Goal: Information Seeking & Learning: Learn about a topic

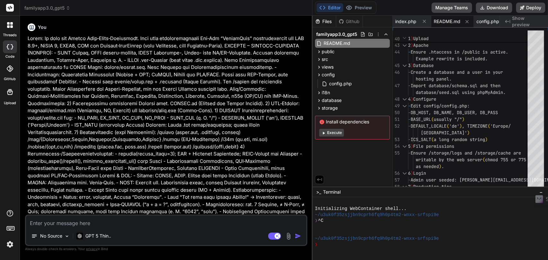
scroll to position [0, 39]
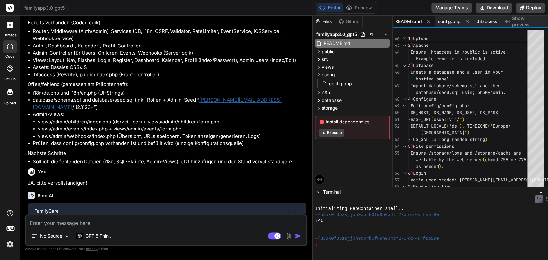
click at [56, 8] on span "familyapp3.0_gpt5" at bounding box center [47, 8] width 46 height 6
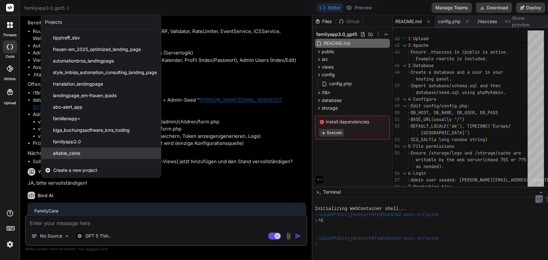
click at [102, 154] on div "aitable_clone" at bounding box center [101, 154] width 120 height 12
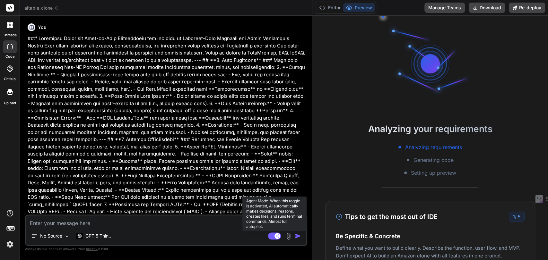
scroll to position [6, 0]
click at [272, 237] on rect at bounding box center [274, 236] width 13 height 7
click at [272, 237] on rect at bounding box center [272, 236] width 6 height 6
click at [276, 237] on rect at bounding box center [277, 236] width 6 height 6
type textarea "x"
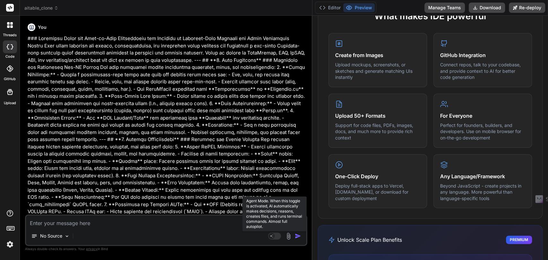
scroll to position [314, 0]
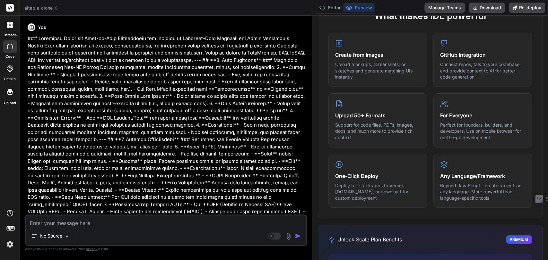
click at [85, 225] on textarea at bounding box center [166, 222] width 280 height 12
click at [49, 6] on span "aitable_clone" at bounding box center [41, 8] width 34 height 6
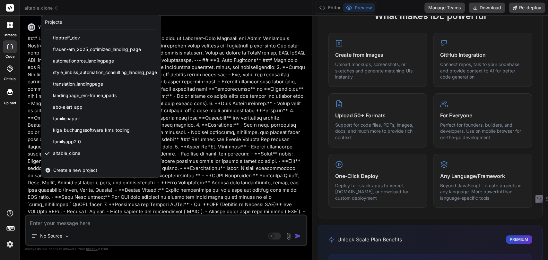
click at [49, 6] on div at bounding box center [274, 130] width 548 height 260
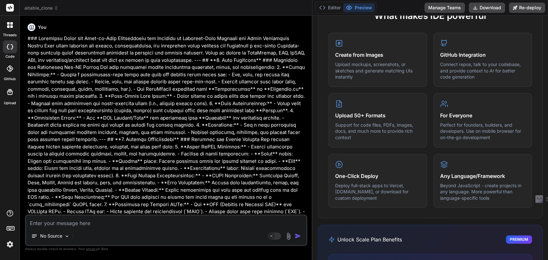
click at [80, 224] on textarea at bounding box center [166, 222] width 280 height 12
type textarea "P"
type textarea "x"
type textarea "Pe"
type textarea "x"
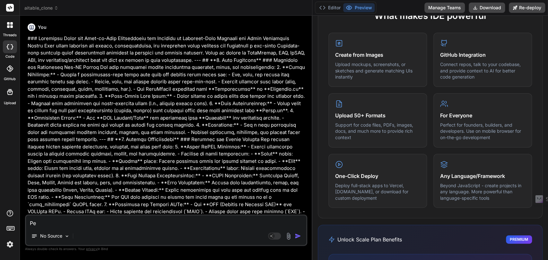
type textarea "Pea"
type textarea "x"
type textarea "Peas"
type textarea "x"
type textarea "Pea"
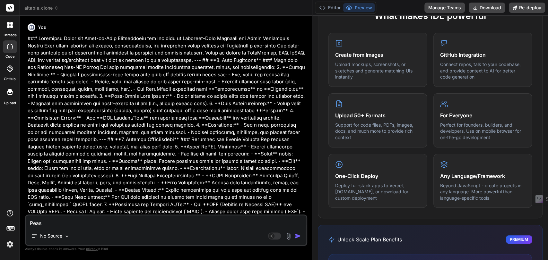
type textarea "x"
type textarea "Pe"
type textarea "x"
type textarea "P"
type textarea "x"
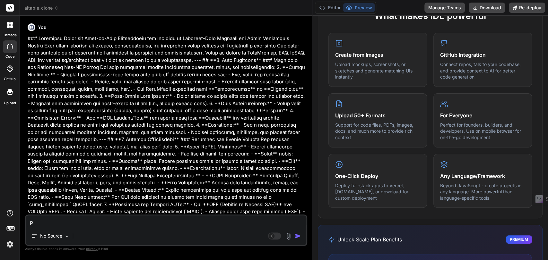
type textarea "x"
type textarea "B"
type textarea "x"
type textarea "Br"
type textarea "x"
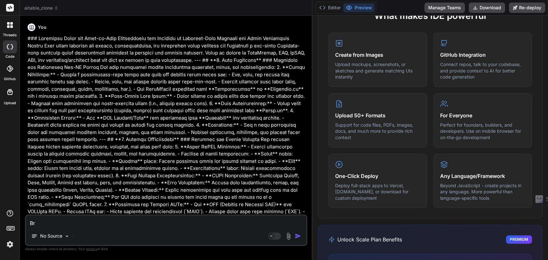
type textarea "Bri"
type textarea "x"
type textarea "Brin"
type textarea "x"
type textarea "Bring"
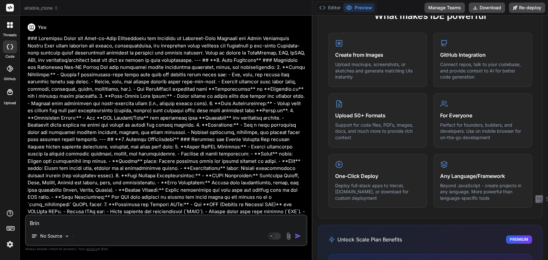
type textarea "x"
type textarea "Bring"
type textarea "x"
type textarea "Bring t"
type textarea "x"
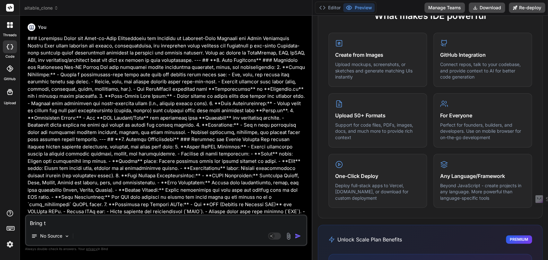
type textarea "Bring th"
type textarea "x"
type textarea "Bring the"
type textarea "x"
type textarea "Bring the"
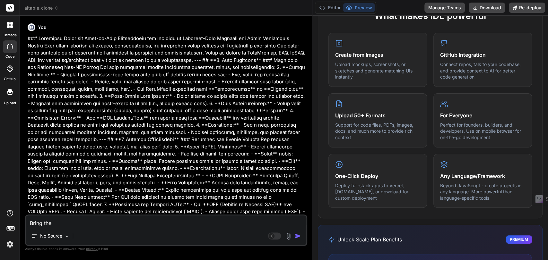
type textarea "x"
type textarea "Bring the h"
type textarea "x"
type textarea "Bring the he"
type textarea "x"
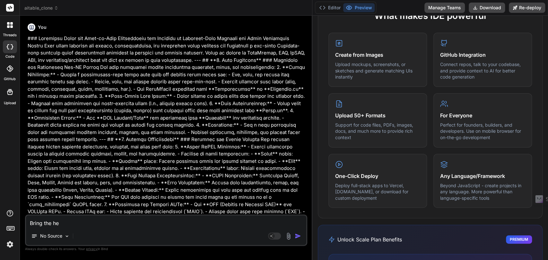
type textarea "Bring the h"
type textarea "x"
type textarea "Bring the"
type textarea "x"
type textarea "Bring the S"
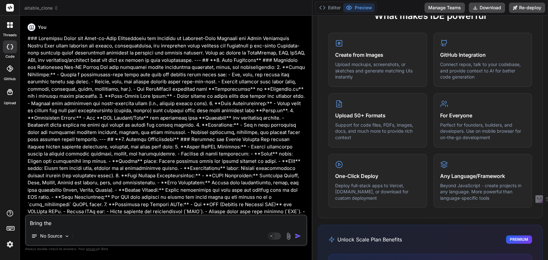
type textarea "x"
type textarea "Bring the St"
type textarea "x"
type textarea "Bring the Sta"
type textarea "x"
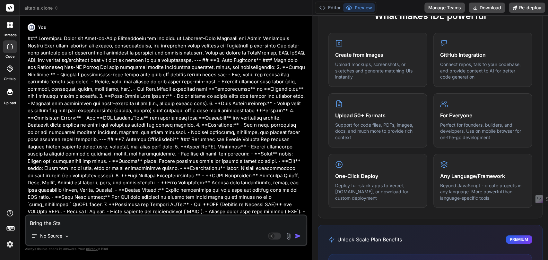
type textarea "Bring the Star"
type textarea "x"
type textarea "Bring the Start"
type textarea "x"
type textarea "Bring the Startp"
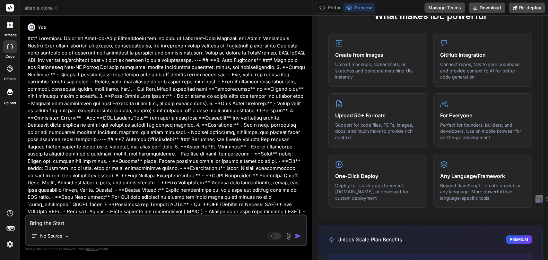
type textarea "x"
type textarea "Bring the Startpa"
type textarea "x"
type textarea "Bring the Startpag"
type textarea "x"
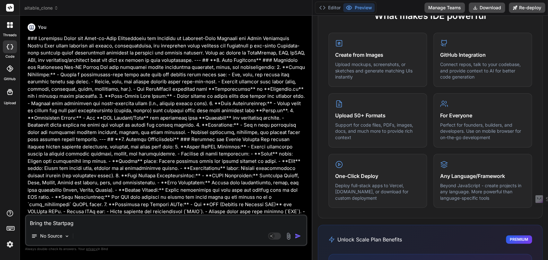
type textarea "Bring the Startpage"
type textarea "x"
type textarea "Bring the Startpage"
type textarea "x"
type textarea "Bring the Startpage i"
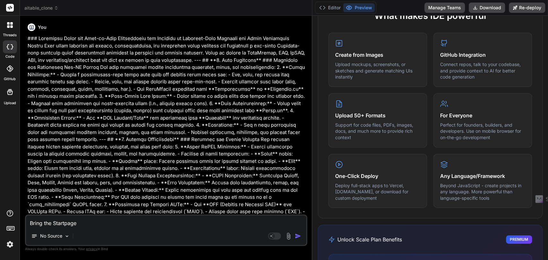
type textarea "x"
type textarea "Bring the Startpage in"
type textarea "x"
type textarea "Bring the Startpage int"
type textarea "x"
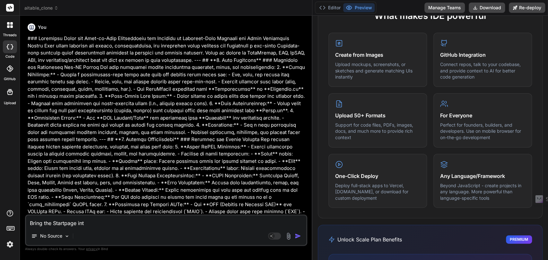
type textarea "Bring the Startpage int"
type textarea "x"
type textarea "Bring the Startpage int o"
type textarea "x"
type textarea "Bring the Startpage int oa"
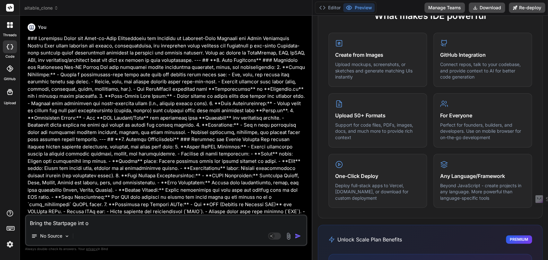
type textarea "x"
type textarea "Bring the Startpage int oa"
type textarea "x"
type textarea "Bring the Startpage int oa"
type textarea "x"
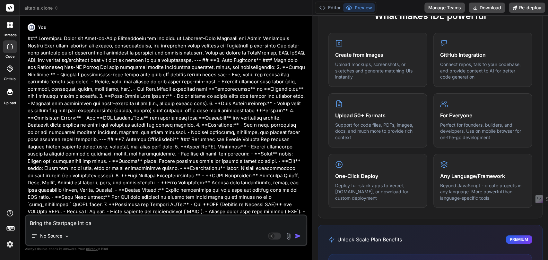
type textarea "Bring the Startpage int o"
type textarea "x"
type textarea "Bring the Startpage int"
type textarea "x"
type textarea "Bring the Startpage int"
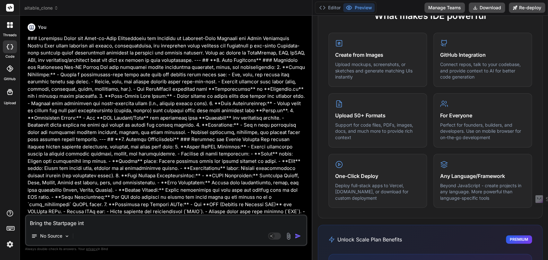
type textarea "x"
type textarea "Bring the Startpage into"
type textarea "x"
type textarea "Bring the Startpage into"
type textarea "x"
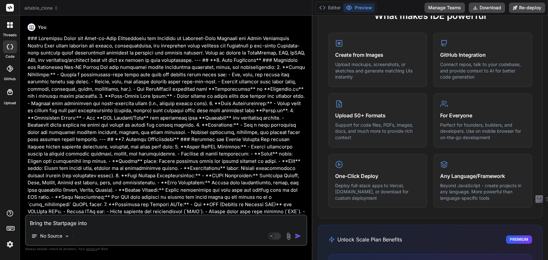
type textarea "Bring the Startpage into a"
type textarea "x"
type textarea "Bring the Startpage into a"
type textarea "x"
type textarea "Bring the Startpage into a p"
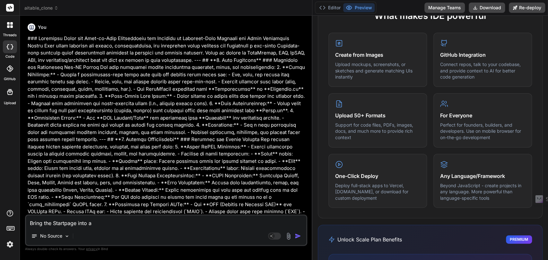
type textarea "x"
type textarea "Bring the Startpage into a pu"
type textarea "x"
type textarea "Bring the Startpage into a pur"
type textarea "x"
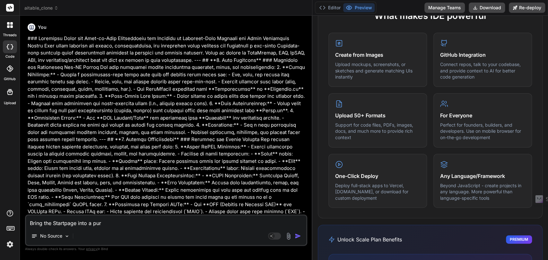
type textarea "Bring the Startpage into a purp"
type textarea "x"
type textarea "Bring the Startpage into a purpl"
type textarea "x"
type textarea "Bring the Startpage into a purple"
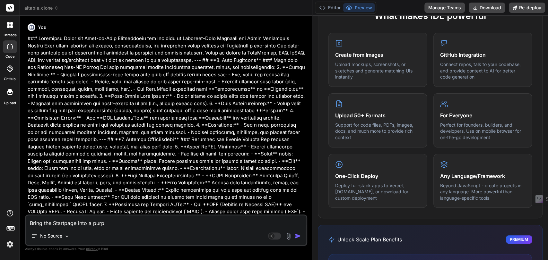
type textarea "x"
type textarea "Bring the Startpage into a purple"
type textarea "x"
type textarea "Bring the Startpage into a purple l"
type textarea "x"
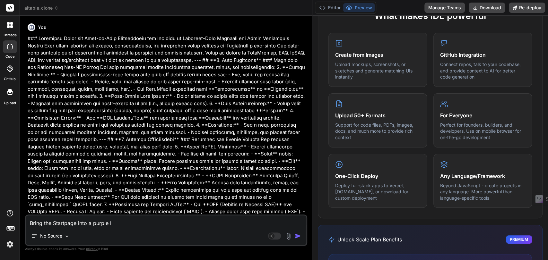
type textarea "Bring the Startpage into a purple lo"
type textarea "x"
type textarea "Bring the Startpage into a purple lou"
type textarea "x"
type textarea "Bring the Startpage into a purple lout"
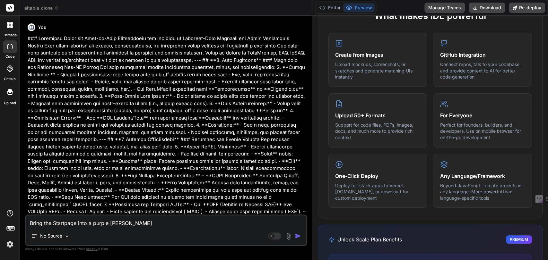
type textarea "x"
type textarea "Bring the Startpage into a purple lou"
type textarea "x"
type textarea "Bring the Startpage into a purple lo"
type textarea "x"
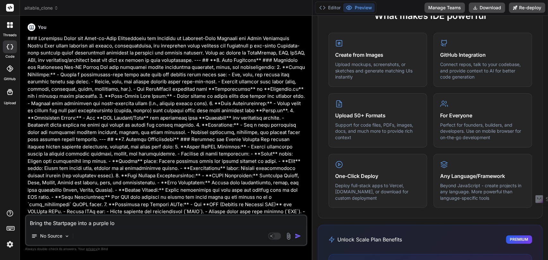
type textarea "Bring the Startpage into a purple loo"
type textarea "x"
type textarea "Bring the Startpage into a purple look"
type textarea "x"
type textarea "Bring the Startpage into a purple looki"
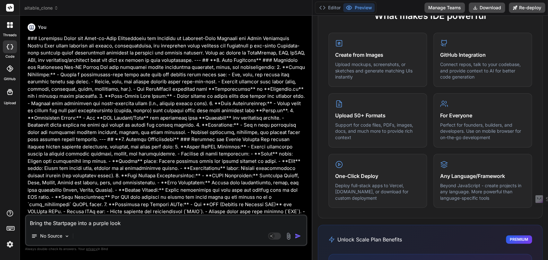
type textarea "x"
type textarea "Bring the Startpage into a purple look"
type textarea "x"
type textarea "Bring the Startpage into a purple look!"
type textarea "x"
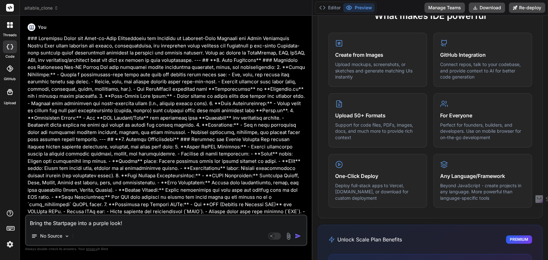
type textarea "Bring the Startpage into a purple look!"
click at [296, 235] on img "button" at bounding box center [298, 236] width 6 height 6
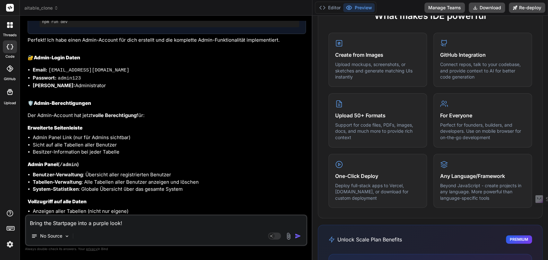
scroll to position [1510, 0]
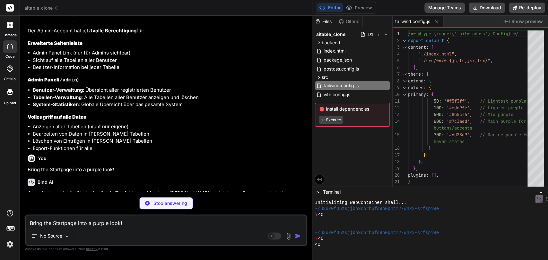
type textarea "x"
type textarea "</button> </div> </div> </div> </div> ) }"
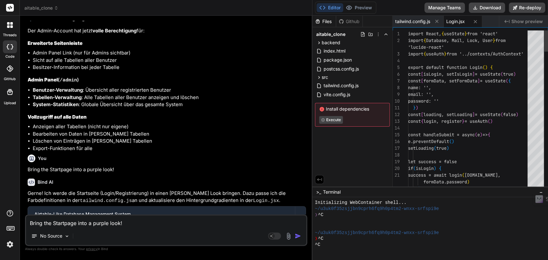
type textarea "x"
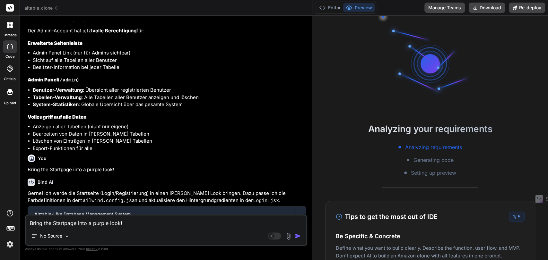
scroll to position [1600, 0]
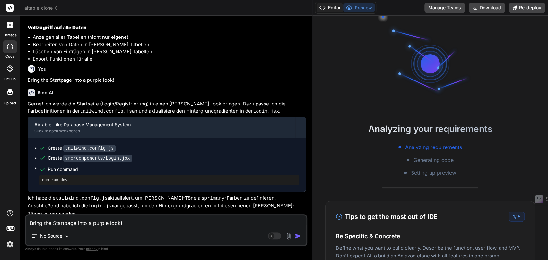
click at [327, 10] on button "Editor" at bounding box center [330, 7] width 27 height 9
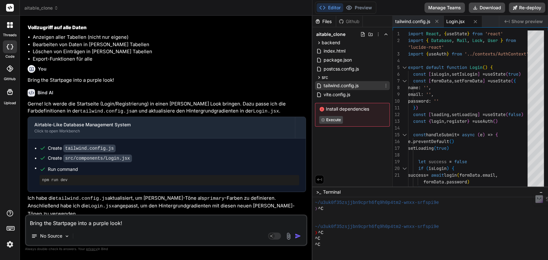
click at [343, 83] on span "tailwind.config.js" at bounding box center [341, 86] width 36 height 8
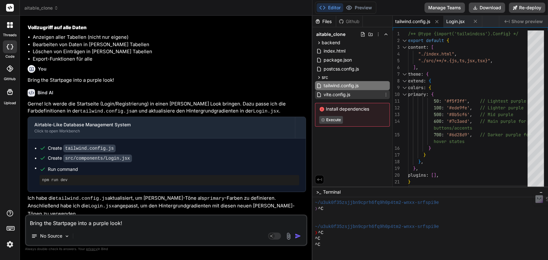
click at [341, 92] on span "vite.config.js" at bounding box center [337, 95] width 28 height 8
type textarea "})"
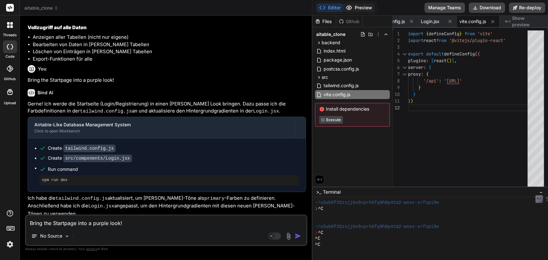
click at [362, 6] on button "Preview" at bounding box center [358, 7] width 31 height 9
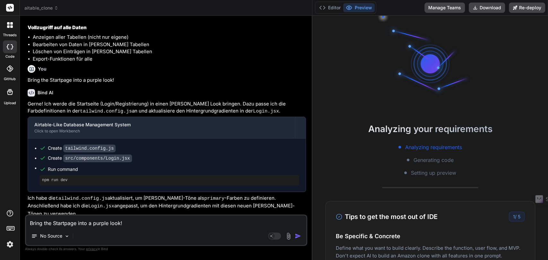
click at [8, 244] on img at bounding box center [9, 244] width 11 height 11
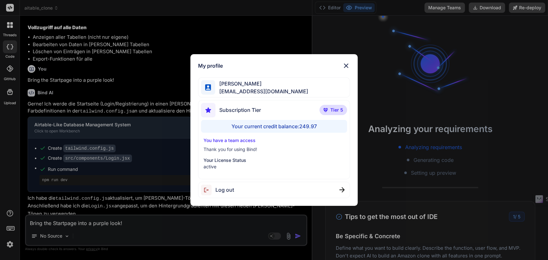
click at [74, 170] on div "My profile Simon Se tipptreff@gmail.com Subscription Tier Tier 5 Your current c…" at bounding box center [274, 130] width 548 height 260
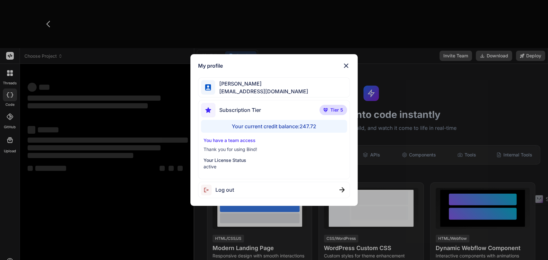
click at [66, 164] on div "My profile Simon Se tipptreff@gmail.com Subscription Tier Tier 5 Your current c…" at bounding box center [274, 130] width 548 height 260
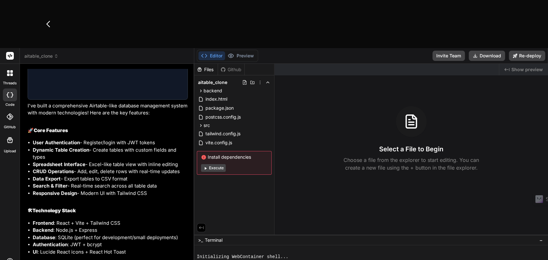
scroll to position [1646, 0]
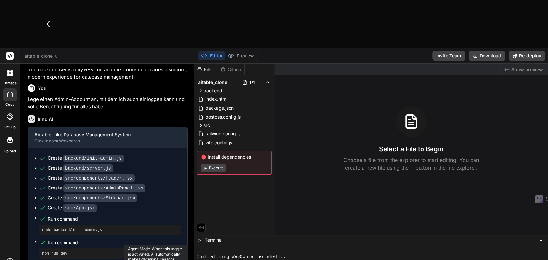
type textarea "x"
type textarea "Ä"
type textarea "x"
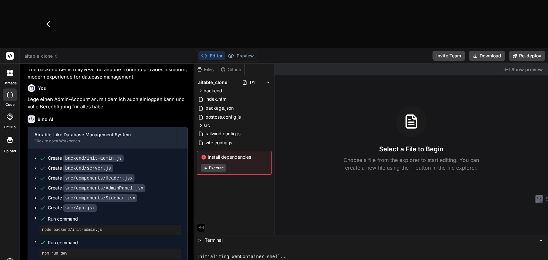
type textarea "Än"
type textarea "x"
type textarea "Änd"
type textarea "x"
type textarea "Ände"
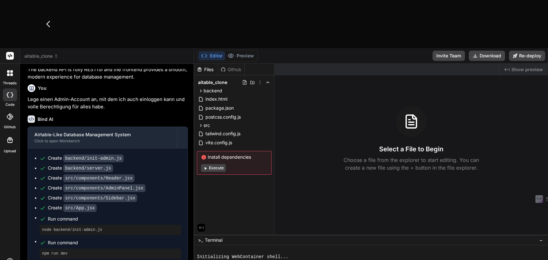
type textarea "x"
type textarea "Änder"
type textarea "x"
type textarea "Ändere"
type textarea "x"
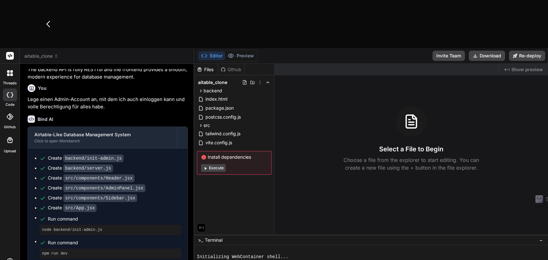
type textarea "Ändere"
type textarea "x"
type textarea "Ändere d"
type textarea "x"
type textarea "Ändere di"
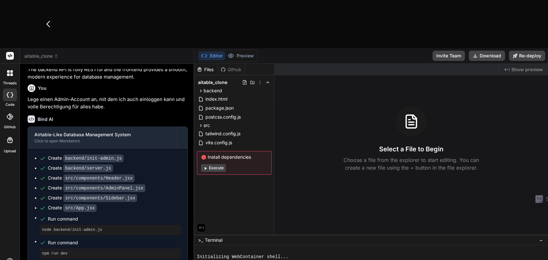
type textarea "x"
type textarea "Ändere die"
type textarea "x"
type textarea "Ändere die"
type textarea "x"
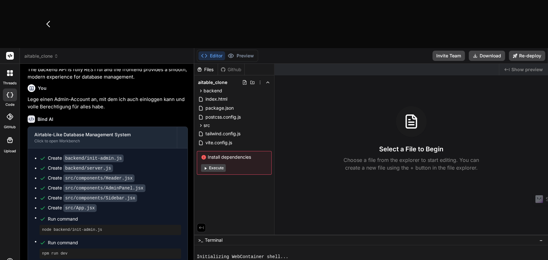
type textarea "Ändere die S"
type textarea "x"
type textarea "Ändere die St"
type textarea "x"
type textarea "Ändere die Sta"
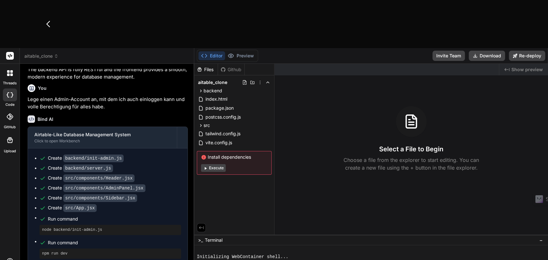
type textarea "x"
type textarea "Ändere die Star"
type textarea "x"
type textarea "Ändere die Start"
type textarea "x"
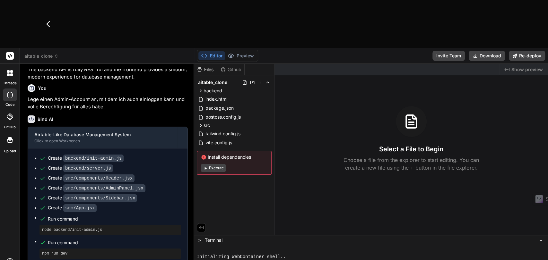
type textarea "Ändere die Starts"
type textarea "x"
type textarea "Ändere die Startse"
type textarea "x"
type textarea "Ändere die Startsei"
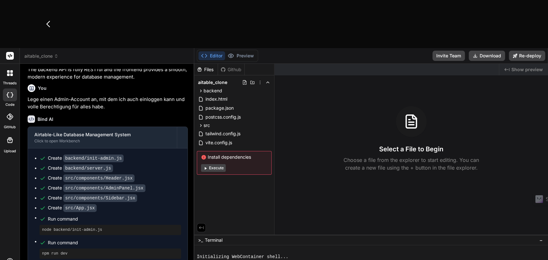
type textarea "x"
type textarea "Ändere die Startseit"
type textarea "x"
type textarea "Ändere die Startseite"
type textarea "x"
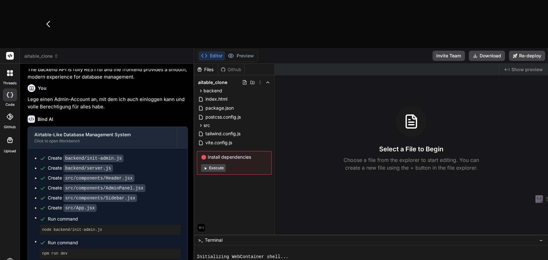
type textarea "Ändere die Startseite"
type textarea "x"
type textarea "Ändere die Startseite i"
type textarea "x"
type textarea "Ändere die Startseite in"
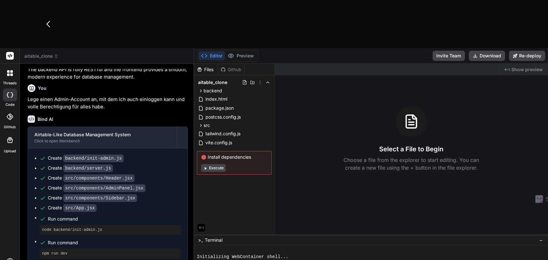
type textarea "x"
type textarea "Ändere die Startseite in"
type textarea "x"
type textarea "Ändere die Startseite in L"
type textarea "x"
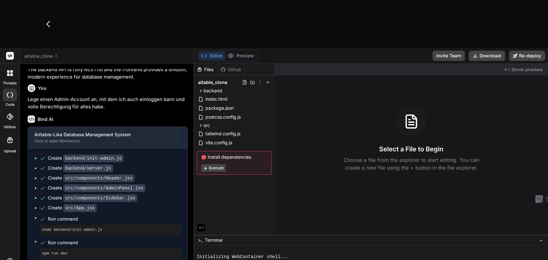
type textarea "Ändere die Startseite in Li"
type textarea "x"
type textarea "Ändere die Startseite in Lil"
type textarea "x"
type textarea "Ändere die Startseite in Lila"
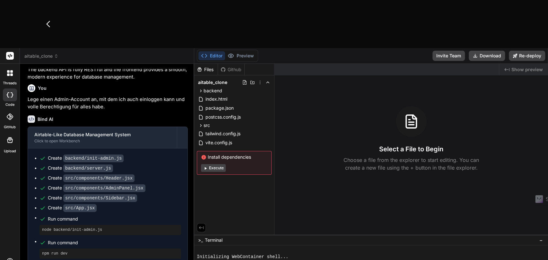
type textarea "x"
type textarea "Ändere die Startseite in Lila-"
type textarea "x"
type textarea "Ändere die Startseite in Lila-r"
type textarea "x"
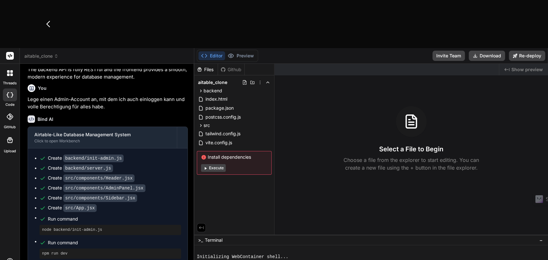
type textarea "Ändere die Startseite in Lila-ro"
type textarea "x"
type textarea "Ändere die Startseite in Lila-ros"
type textarea "x"
type textarea "Ändere die Startseite in Lila-rose"
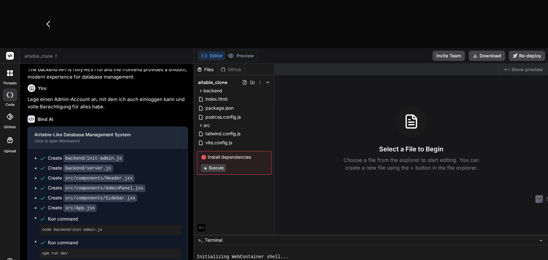
type textarea "x"
type textarea "Ändere die Startseite in Lila-rose"
type textarea "x"
type textarea "Ändere die Startseite in Lila-rose s"
type textarea "x"
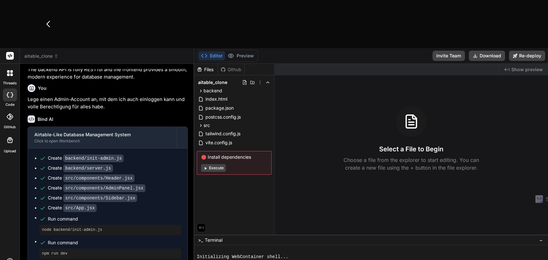
type textarea "Ändere die Startseite in Lila-rose st"
type textarea "x"
type textarea "Ändere die Startseite in Lila-rose sty"
type textarea "x"
type textarea "Ändere die Startseite in Lila-rose styl"
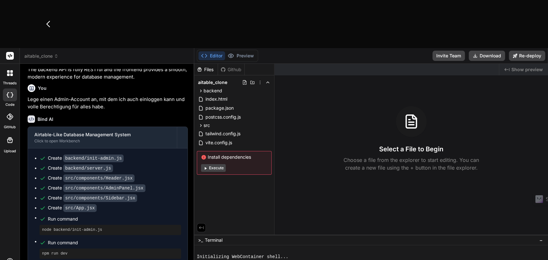
type textarea "x"
type textarea "Ändere die Startseite in Lila-rose style"
type textarea "x"
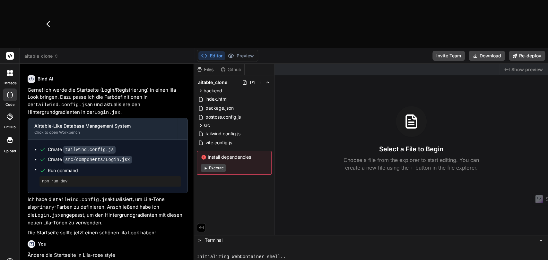
scroll to position [2092, 0]
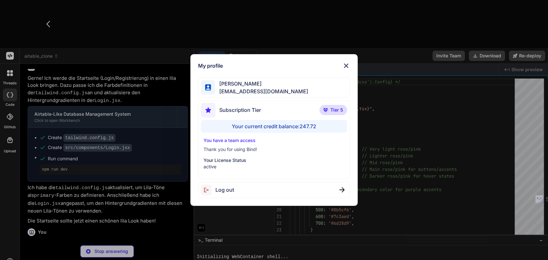
click at [349, 66] on img at bounding box center [346, 66] width 8 height 8
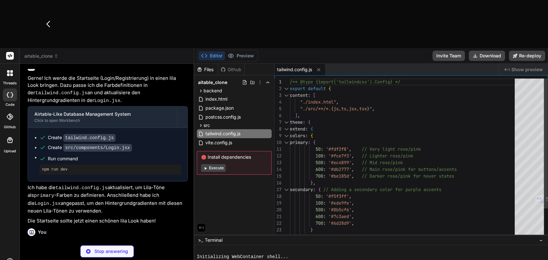
type textarea "x"
type textarea ") }"
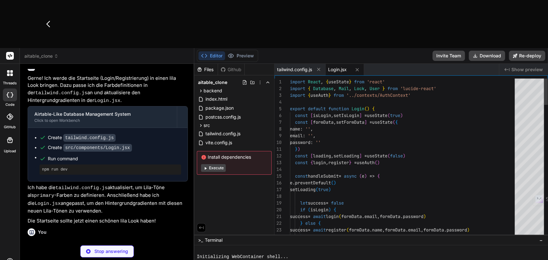
type textarea "x"
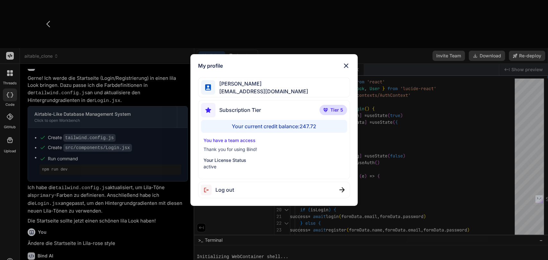
click at [79, 165] on div "My profile Simon Se tipptreff@gmail.com Subscription Tier Tier 5 Your current c…" at bounding box center [274, 130] width 548 height 260
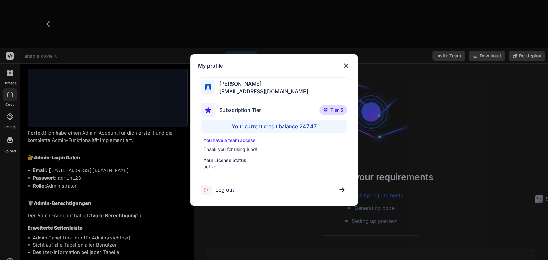
scroll to position [1793, 0]
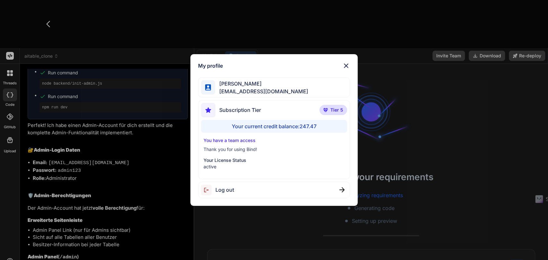
click at [110, 169] on div "My profile [PERSON_NAME] Se [EMAIL_ADDRESS][DOMAIN_NAME] Subscription Tier Tier…" at bounding box center [274, 130] width 548 height 260
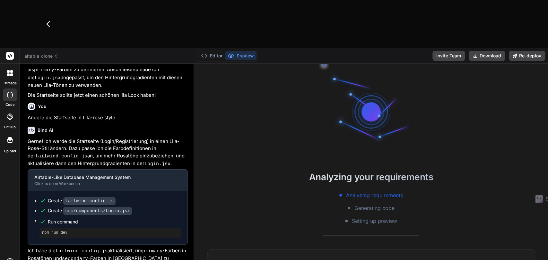
scroll to position [2225, 0]
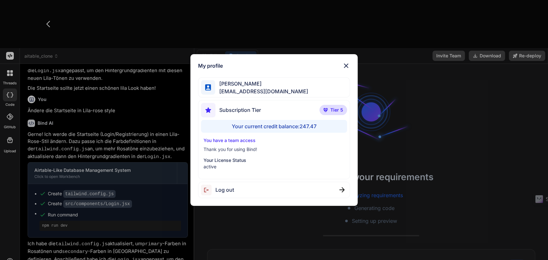
click at [152, 235] on div "My profile [PERSON_NAME] Se [EMAIL_ADDRESS][DOMAIN_NAME] Subscription Tier Tier…" at bounding box center [274, 130] width 548 height 260
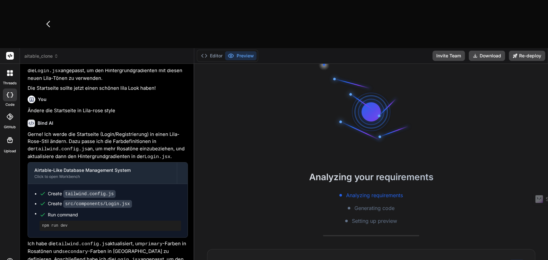
click at [365, 217] on span "Setting up preview" at bounding box center [374, 221] width 45 height 8
click at [362, 204] on span "Generating code" at bounding box center [374, 208] width 40 height 8
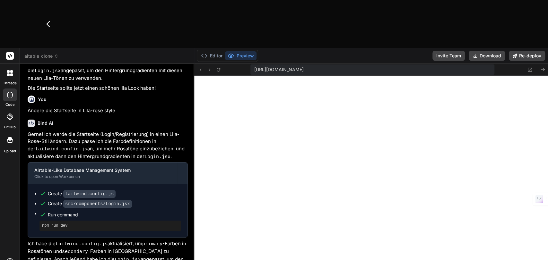
scroll to position [324, 0]
click at [116, 131] on p "Gerne! Ich werde die Startseite (Login/Registrierung) in einen Lila-Rose-Stil ä…" at bounding box center [108, 146] width 160 height 30
click at [55, 54] on icon at bounding box center [56, 56] width 4 height 4
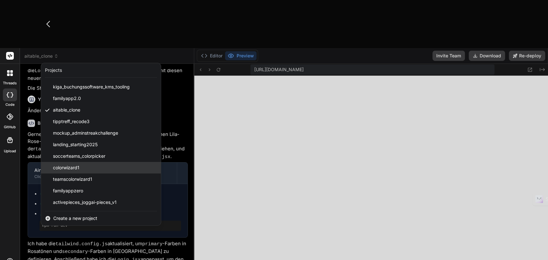
scroll to position [103, 0]
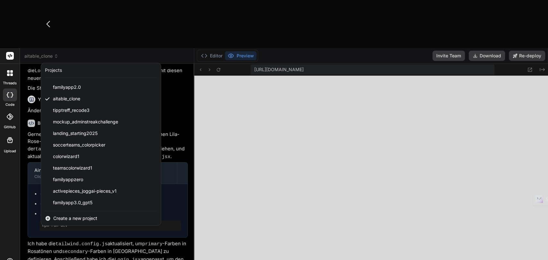
click at [105, 201] on div at bounding box center [274, 130] width 548 height 260
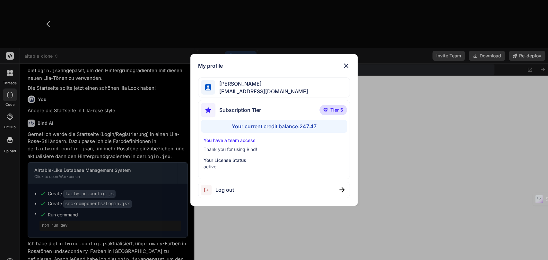
click at [231, 141] on p "You have a team access" at bounding box center [274, 140] width 141 height 6
click at [446, 9] on div "My profile [PERSON_NAME] Se [EMAIL_ADDRESS][DOMAIN_NAME] Subscription Tier Tier…" at bounding box center [274, 130] width 548 height 260
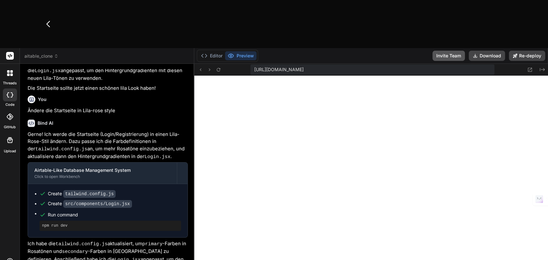
click at [448, 51] on button "Invite Team" at bounding box center [448, 56] width 32 height 10
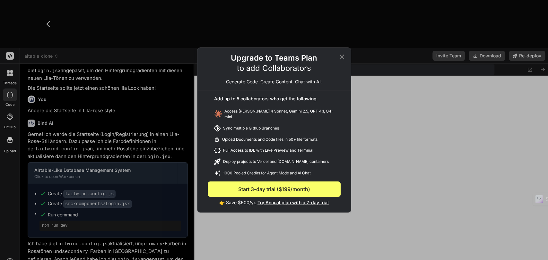
click at [343, 57] on icon at bounding box center [342, 57] width 8 height 8
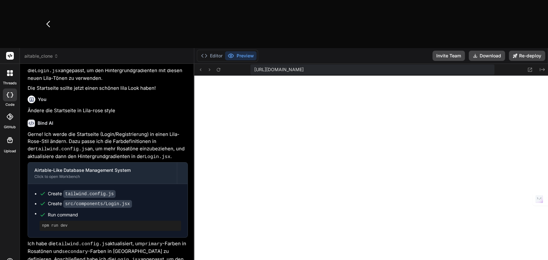
click at [52, 53] on span "aitable_clone" at bounding box center [41, 56] width 34 height 6
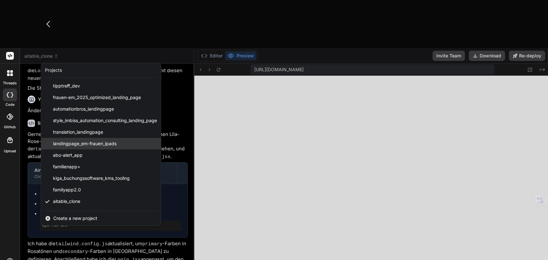
click at [161, 138] on div "landingpage_em-frauen_ipads" at bounding box center [101, 144] width 120 height 12
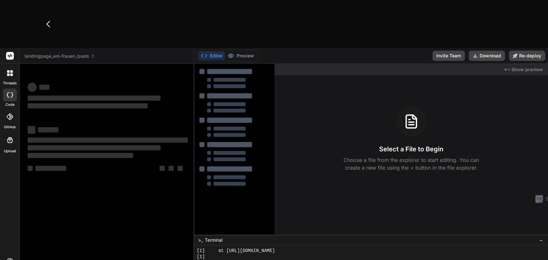
scroll to position [353, 0]
click at [164, 136] on div "‌ ‌ ‌" at bounding box center [108, 147] width 160 height 23
click at [64, 48] on header "landingpage_em-frauen_ipads Created with Pixso." at bounding box center [107, 56] width 174 height 16
click at [74, 53] on span "landingpage_em-frauen_ipads" at bounding box center [59, 56] width 71 height 6
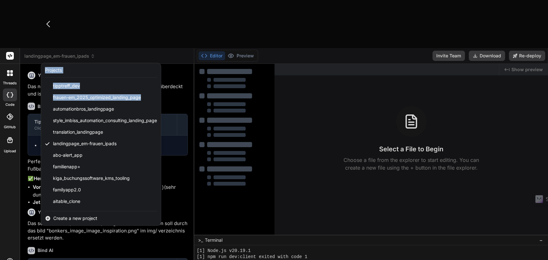
click at [164, 48] on header "landingpage_em-frauen_ipads Created with Pixso. Projects tipptreff_dev frauen-e…" at bounding box center [107, 56] width 174 height 16
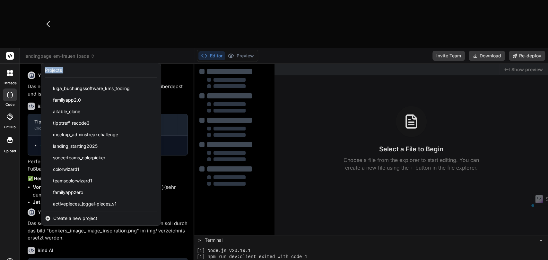
scroll to position [103, 0]
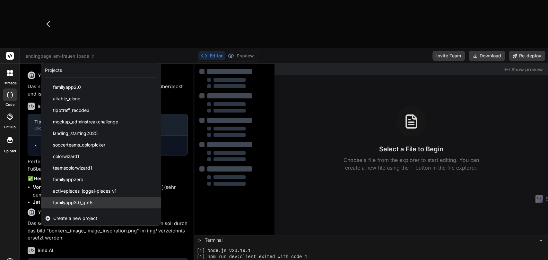
click at [86, 200] on span "familyapp3.0_gpt5" at bounding box center [72, 203] width 39 height 6
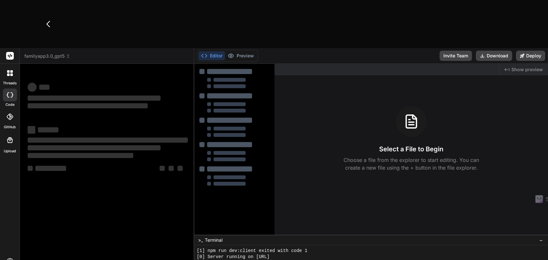
scroll to position [360, 0]
type textarea "x"
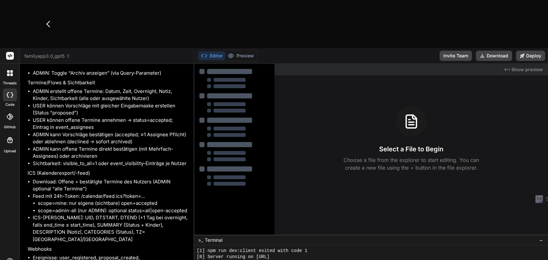
scroll to position [2495, 0]
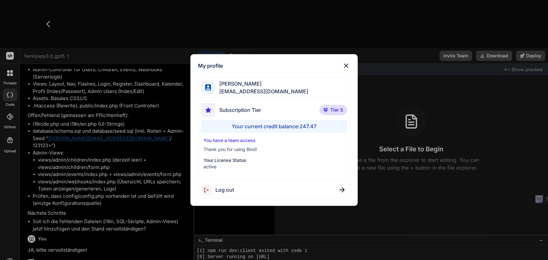
click at [76, 228] on div "My profile Simon Se tipptreff@gmail.com Subscription Tier Tier 5 Your current c…" at bounding box center [274, 130] width 548 height 260
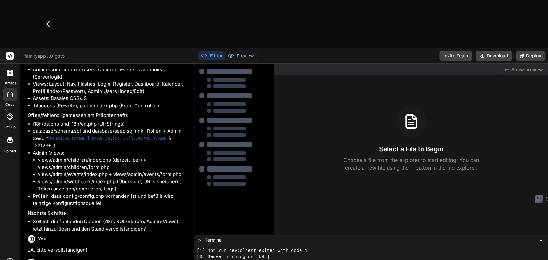
type textarea "N"
type textarea "x"
type textarea "Na"
type textarea "x"
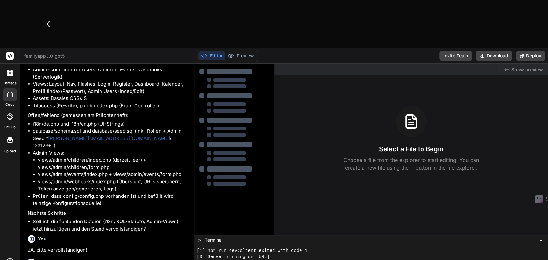
type textarea "Nac"
type textarea "x"
type textarea "Nach"
type textarea "x"
type textarea "Nach"
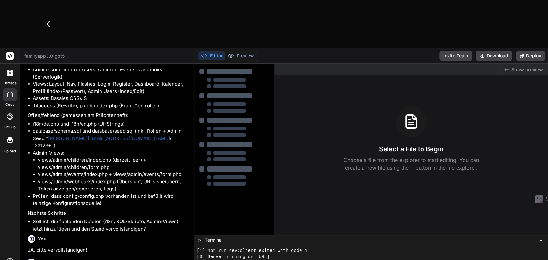
type textarea "x"
type textarea "Nach d"
type textarea "x"
type textarea "Nach de"
type textarea "x"
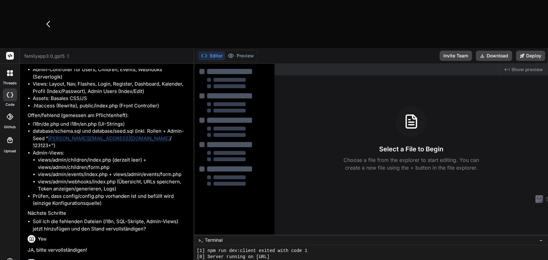
type textarea "Nach dem"
type textarea "x"
type textarea "Nach dem"
type textarea "x"
type textarea "Nach dem L"
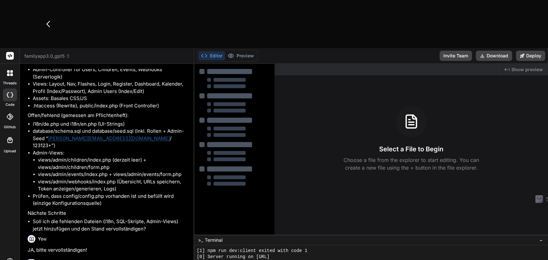
type textarea "x"
type textarea "Nach dem Lo"
type textarea "x"
type textarea "Nach dem Log"
type textarea "x"
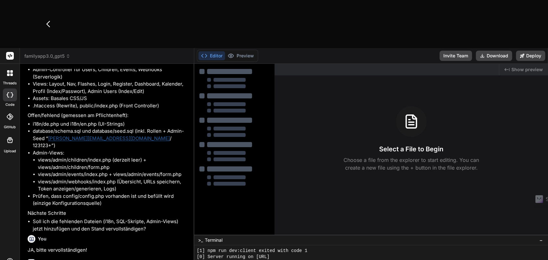
type textarea "Nach dem Logi"
type textarea "x"
type textarea "Nach dem Login"
type textarea "x"
type textarea "Nach dem Login"
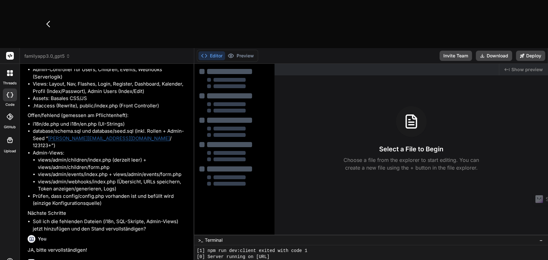
type textarea "x"
type textarea "Nach dem Login i"
type textarea "x"
type textarea "Nach dem Login is"
type textarea "x"
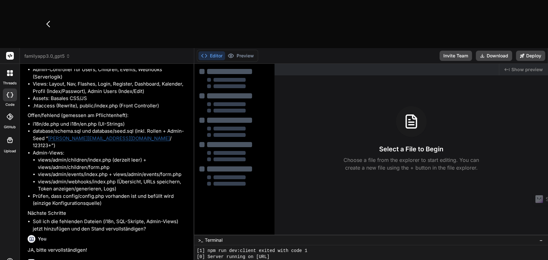
type textarea "Nach dem Login ist"
type textarea "x"
type textarea "Nach dem Login ist,"
type textarea "x"
type textarea "Nach dem Login ist,"
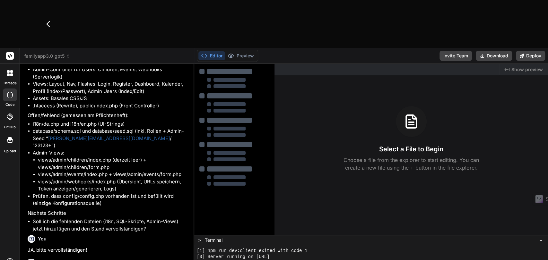
type textarea "x"
type textarea "Nach dem Login ist, i"
type textarea "x"
type textarea "Nach dem Login ist, is"
type textarea "x"
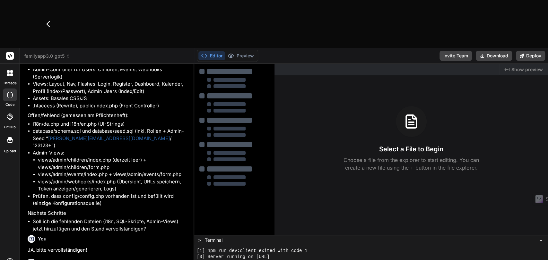
type textarea "Nach dem Login ist, ist"
type textarea "x"
type textarea "Nach dem Login ist, ist"
type textarea "x"
type textarea "Nach dem Login ist, ist f"
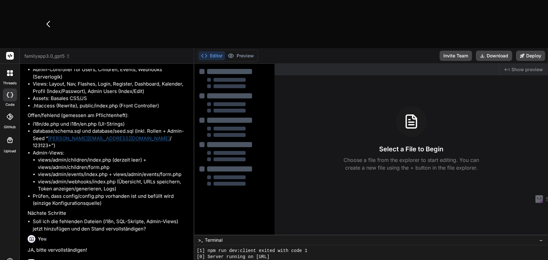
type textarea "x"
type textarea "Nach dem Login ist, ist"
type textarea "x"
type textarea "Nach dem Login ist, ist f"
type textarea "x"
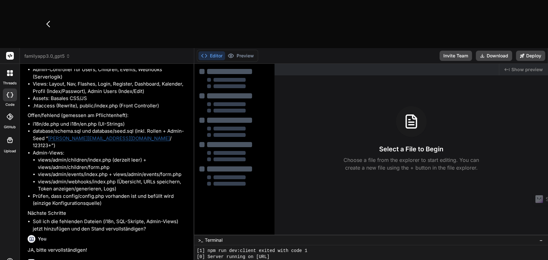
type textarea "Nach dem Login ist, ist fü"
type textarea "x"
type textarea "Nach dem Login ist, ist für"
type textarea "x"
type textarea "Nach dem Login ist, ist für"
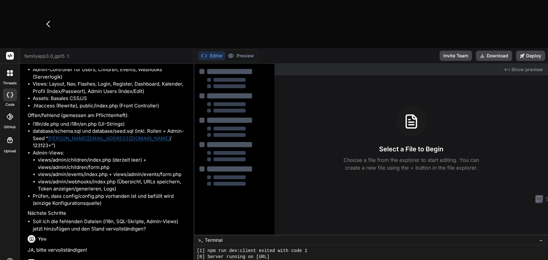
type textarea "x"
type textarea "Nach dem Login ist, ist für d"
type textarea "x"
type textarea "Nach dem Login ist, ist für de"
type textarea "x"
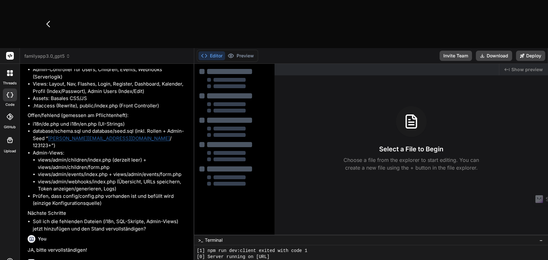
type textarea "Nach dem Login ist, ist für den"
type textarea "x"
type textarea "Nach dem Login ist, ist für den"
type textarea "x"
type textarea "Nach dem Login ist, ist für den A"
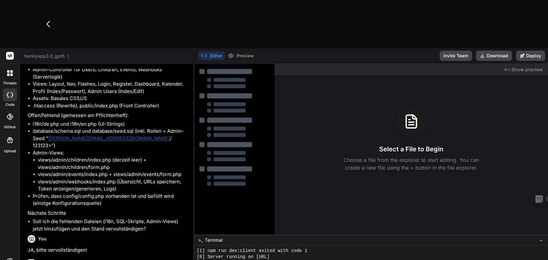
type textarea "x"
type textarea "Nach dem Login ist, ist für den Ad"
type textarea "x"
type textarea "Nach dem Login ist, ist für den Adm"
type textarea "x"
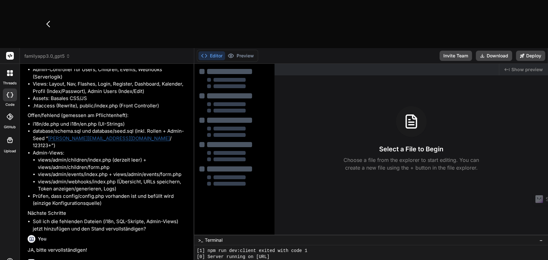
type textarea "Nach dem Login ist, ist für den Admi"
type textarea "x"
type textarea "Nach dem Login ist, ist für den Admin"
type textarea "x"
type textarea "Nach dem Login ist, ist für den Admin"
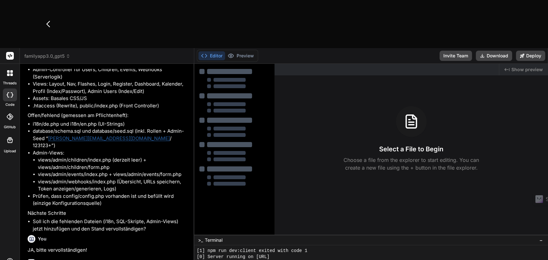
type textarea "x"
type textarea "Nach dem Login ist, ist für den Admin n"
type textarea "x"
type textarea "Nach dem Login ist, ist für den Admin nu"
type textarea "x"
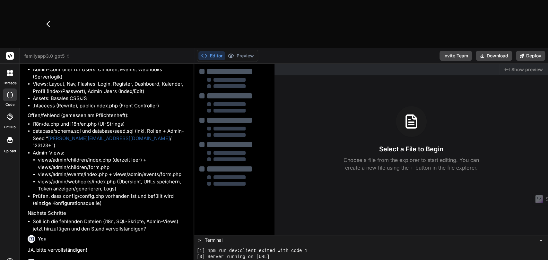
type textarea "Nach dem Login ist, ist für den Admin nur"
type textarea "x"
type textarea "Nach dem Login ist, ist für den Admin nur"
type textarea "x"
type textarea "Nach dem Login ist, ist für den Admin nur e"
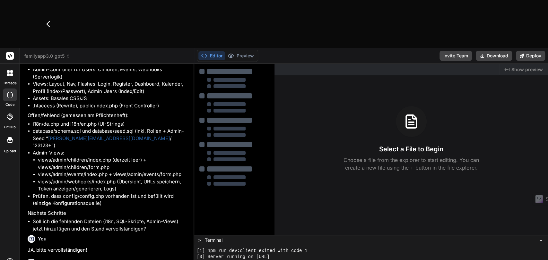
type textarea "x"
type textarea "Nach dem Login ist, ist für den Admin nur ei"
type textarea "x"
type textarea "Nach dem Login ist, ist für den Admin nur ein"
type textarea "x"
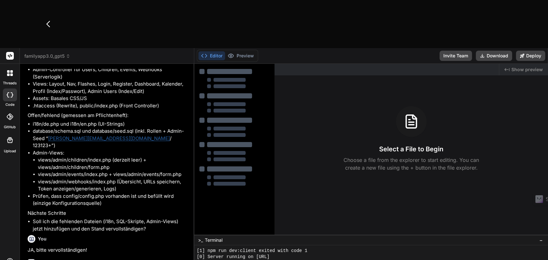
type textarea "Nach dem Login ist, ist für den Admin nur eine"
type textarea "x"
type textarea "Nach dem Login ist, ist für den Admin nur eine"
type textarea "x"
type textarea "Nach dem Login ist, ist für den Admin nur eine w"
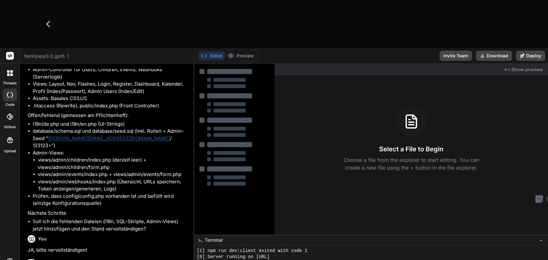
type textarea "x"
type textarea "Nach dem Login ist, ist für den Admin nur eine ww"
type textarea "x"
type textarea "Nach dem Login ist, ist für den Admin nur eine w"
type textarea "x"
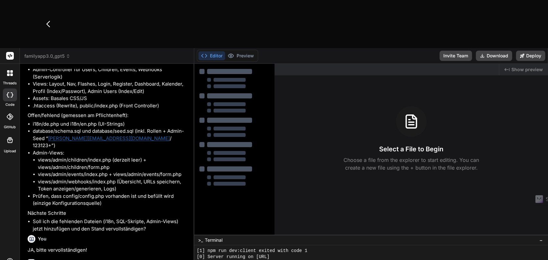
type textarea "Nach dem Login ist, ist für den Admin nur eine we"
type textarea "x"
type textarea "Nach dem Login ist, ist für den Admin nur eine wei"
type textarea "x"
type textarea "Nach dem Login ist, ist für den Admin nur eine weiß"
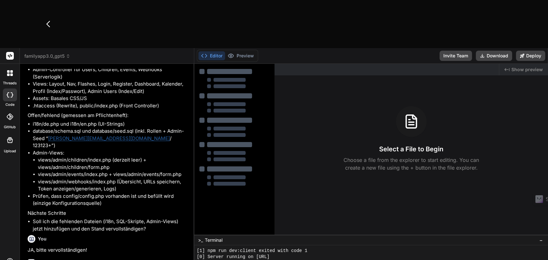
type textarea "x"
type textarea "Nach dem Login ist, ist für den Admin nur eine weiße"
type textarea "x"
type textarea "Nach dem Login ist, ist für den Admin nur eine weiße"
type textarea "x"
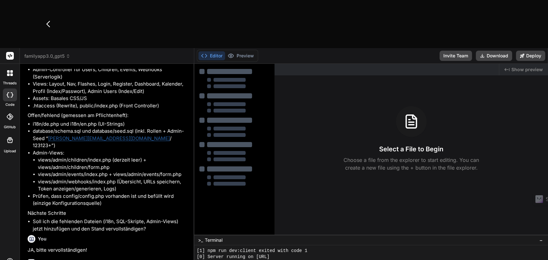
type textarea "Nach dem Login ist, ist für den Admin nur eine weiße S"
type textarea "x"
type textarea "Nach dem Login ist, ist für den Admin nur eine weiße Se"
type textarea "x"
type textarea "Nach dem Login ist, ist für den Admin nur eine weiße Sei"
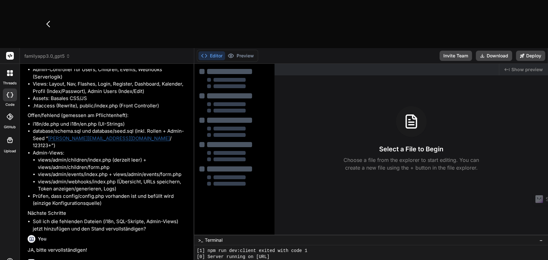
type textarea "x"
type textarea "Nach dem Login ist, ist für den Admin nur eine weiße Seit"
type textarea "x"
type textarea "Nach dem Login ist, ist für den Admin nur eine weiße Seite"
type textarea "x"
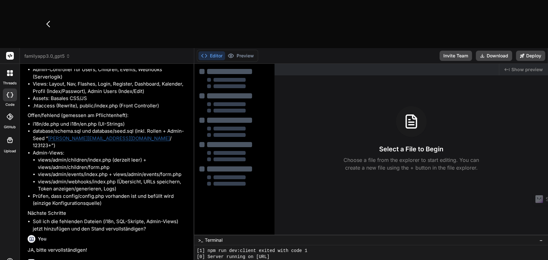
type textarea "Nach dem Login ist, ist für den Admin nur eine weiße Seite"
type textarea "x"
type textarea "Nach dem Login ist, ist für den Admin nur eine weiße Seite u"
type textarea "x"
type textarea "Nach dem Login ist, ist für den Admin nur eine weiße Seite un"
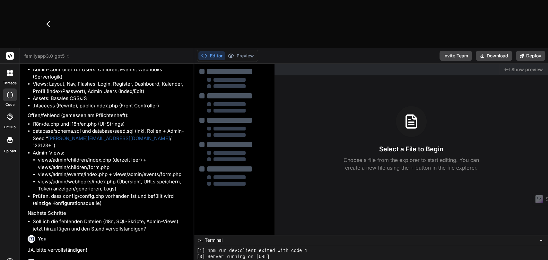
type textarea "x"
type textarea "Nach dem Login ist, ist für den Admin nur eine weiße Seite und"
type textarea "x"
type textarea "Nach dem Login ist, ist für den Admin nur eine weiße Seite und"
type textarea "x"
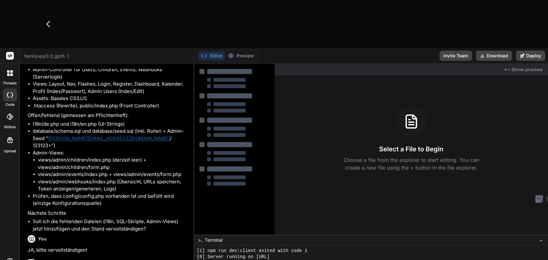
type textarea "Nach dem Login ist, ist für den Admin nur eine weiße Seite und ie"
type textarea "x"
type textarea "Nach dem Login ist, ist für den Admin nur eine weiße Seite und ien"
type textarea "x"
type textarea "Nach dem Login ist, ist für den Admin nur eine weiße Seite und iene"
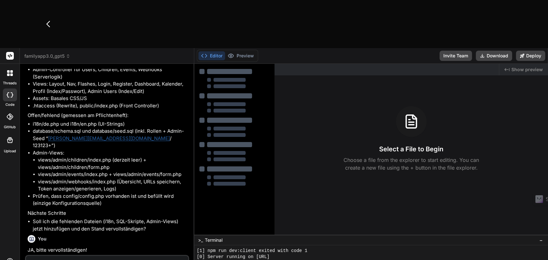
type textarea "x"
type textarea "Nach dem Login ist, ist für den Admin nur eine weiße Seite und iene"
type textarea "x"
type textarea "Nach dem Login ist, ist für den Admin nur eine weiße Seite und iene"
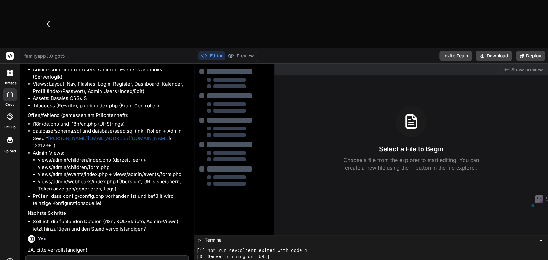
type textarea "Nach dem Login ist, ist für den Admin nur eine weiße Seite und e"
type textarea "x"
type textarea "Nach dem Login ist, ist für den Admin nur eine weiße Seite und ei"
type textarea "x"
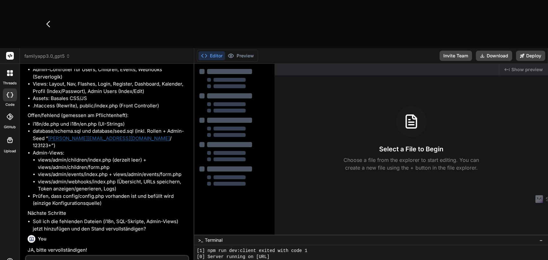
type textarea "Nach dem Login ist, ist für den Admin nur eine weiße Seite und ein"
type textarea "x"
type textarea "Nach dem Login ist, ist für den Admin nur eine weiße Seite und eine"
type textarea "x"
type textarea "Nach dem Login ist, ist für den Admin nur eine weiße Seite und eine"
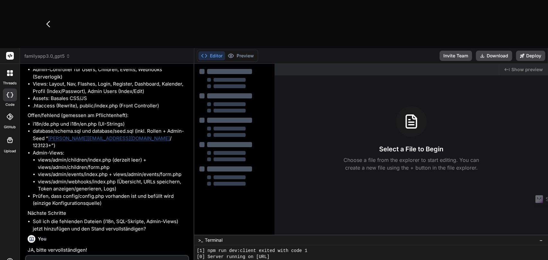
type textarea "x"
type textarea "Nach dem Login ist, ist für den Admin nur eine weiße Seite und eine !"
type textarea "x"
type textarea "Nach dem Login ist, ist für den Admin nur eine weiße Seite und eine !2"
type textarea "x"
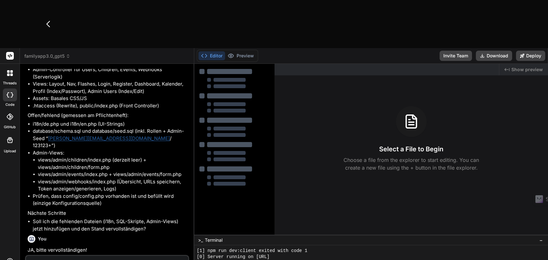
type textarea "Nach dem Login ist, ist für den Admin nur eine weiße Seite und eine !"
type textarea "x"
type textarea "Nach dem Login ist, ist für den Admin nur eine weiße Seite und eine"
type textarea "x"
type textarea "Nach dem Login ist, ist für den Admin nur eine weiße Seite und eine ""
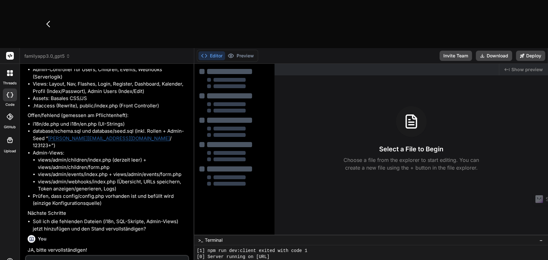
type textarea "x"
type textarea "Nach dem Login ist, ist für den Admin nur eine weiße Seite und eine "1"
type textarea "x"
type textarea "Nach dem Login ist, ist für den Admin nur eine weiße Seite und eine "1""
type textarea "x"
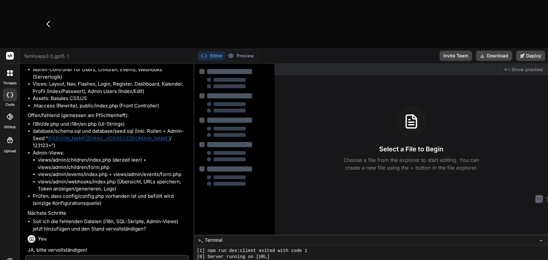
type textarea "Nach dem Login ist, ist für den Admin nur eine weiße Seite und eine "1""
type textarea "x"
type textarea "Nach dem Login ist, ist für den Admin nur eine weiße Seite und eine "1" i"
type textarea "x"
type textarea "Nach dem Login ist, ist für den Admin nur eine weiße Seite und eine "1" is"
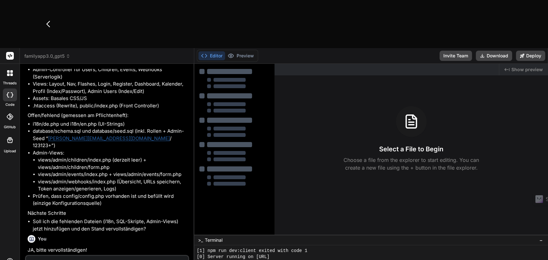
type textarea "x"
type textarea "Nach dem Login ist, ist für den Admin nur eine weiße Seite und eine "1" ist"
type textarea "x"
type textarea "Nach dem Login ist, ist für den Admin nur eine weiße Seite und eine "1" ist"
type textarea "x"
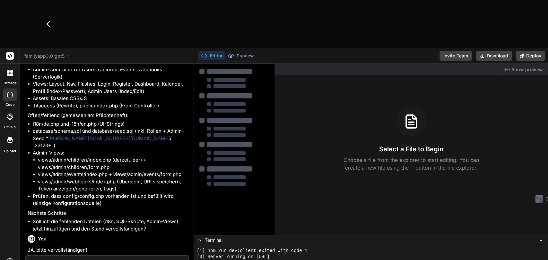
type textarea "Nach dem Login ist, ist für den Admin nur eine weiße Seite und eine "1" ist l"
type textarea "x"
type textarea "Nach dem Login ist, ist für den Admin nur eine weiße Seite und eine "1" ist li"
type textarea "x"
type textarea "Nach dem Login ist, ist für den Admin nur eine weiße Seite und eine "1" ist lin"
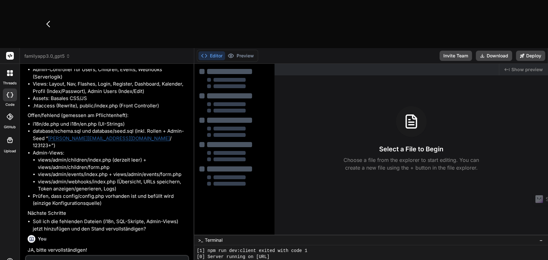
type textarea "x"
type textarea "Nach dem Login ist, ist für den Admin nur eine weiße Seite und eine "1" ist link"
type textarea "x"
type textarea "Nach dem Login ist, ist für den Admin nur eine weiße Seite und eine "1" ist lin…"
type textarea "x"
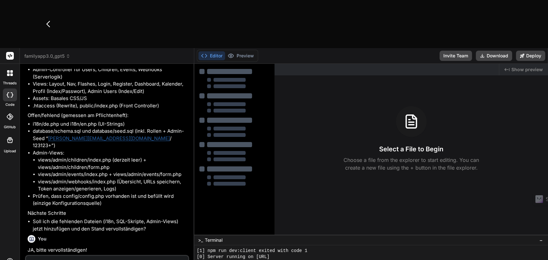
type textarea "Nach dem Login ist, ist für den Admin nur eine weiße Seite und eine "1" ist lin…"
type textarea "x"
type textarea "Nach dem Login ist, ist für den Admin nur eine weiße Seite und eine "1" ist lin…"
type textarea "x"
type textarea "Nach dem Login ist, ist für den Admin nur eine weiße Seite und eine "1" ist lin…"
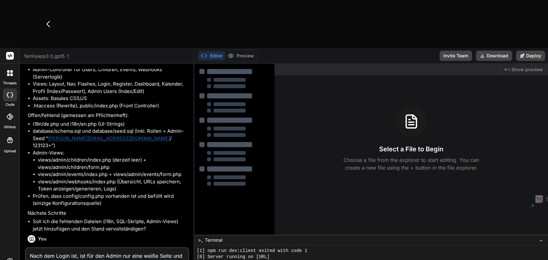
drag, startPoint x: 67, startPoint y: 215, endPoint x: 51, endPoint y: 220, distance: 16.8
click at [51, 248] on textarea "Nach dem Login ist, ist für den Admin nur eine weiße Seite und eine "1" ist lin…" at bounding box center [107, 261] width 162 height 27
click at [48, 248] on textarea "Nach dem Login ist, ist für den Admin nur eine weiße Seite und eine "1" ist lin…" at bounding box center [107, 261] width 162 height 27
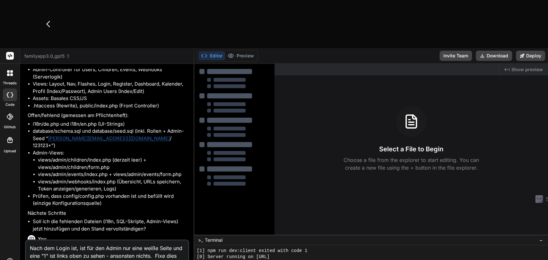
click at [91, 241] on textarea "Nach dem Login ist, ist für den Admin nur eine weiße Seite und eine "1" ist lin…" at bounding box center [107, 258] width 162 height 35
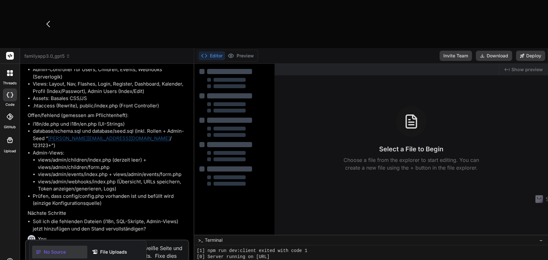
click at [175, 209] on div at bounding box center [274, 130] width 548 height 260
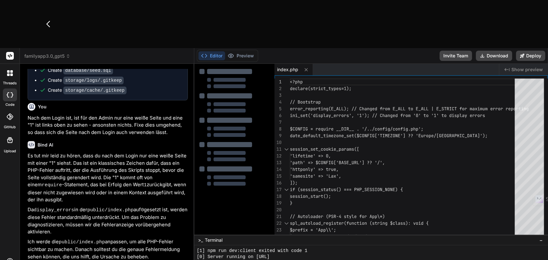
scroll to position [3292, 0]
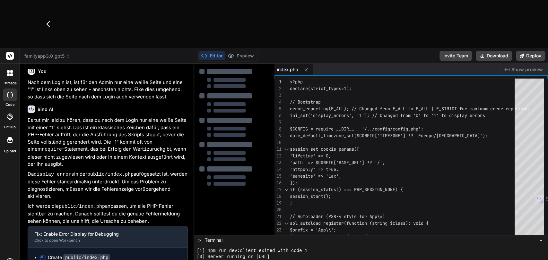
drag, startPoint x: 14, startPoint y: 251, endPoint x: 11, endPoint y: 245, distance: 7.2
click at [11, 245] on div "threads code GitHub Upload" at bounding box center [10, 178] width 20 height 260
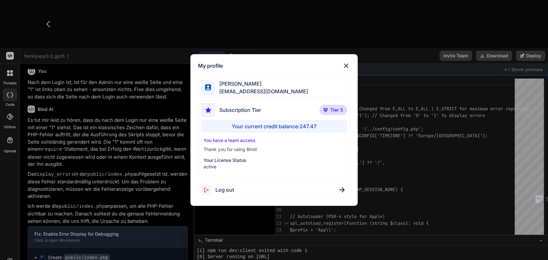
click at [109, 166] on div "My profile Simon Se tipptreff@gmail.com Subscription Tier Tier 5 Your current c…" at bounding box center [274, 130] width 548 height 260
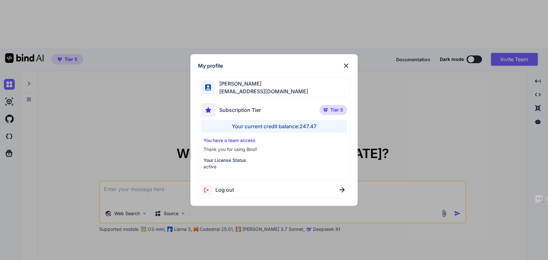
type textarea "x"
click at [118, 93] on div "My profile [PERSON_NAME] Se [EMAIL_ADDRESS][DOMAIN_NAME] Subscription Tier Tier…" at bounding box center [274, 130] width 548 height 260
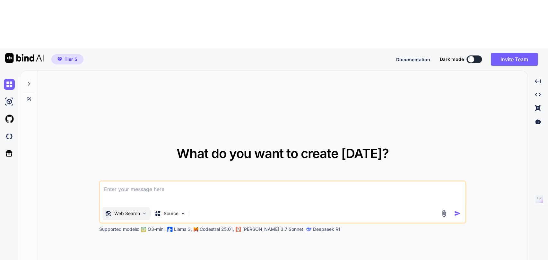
click at [142, 211] on img at bounding box center [144, 213] width 5 height 5
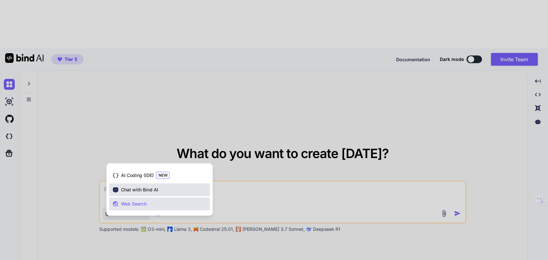
click at [136, 187] on span "Chat with Bind AI" at bounding box center [139, 190] width 37 height 6
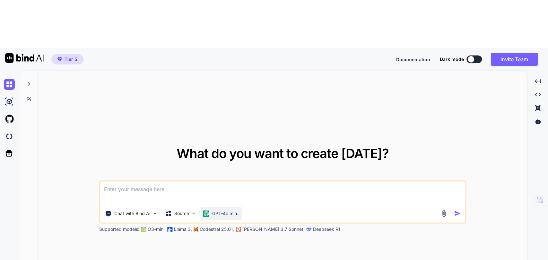
click at [234, 211] on p "GPT-4o min.." at bounding box center [225, 214] width 27 height 6
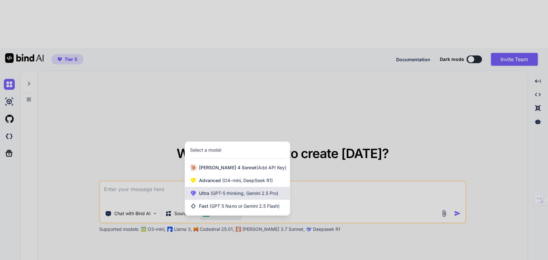
click at [213, 191] on span "(GPT-5 thinking, Gemini 2.5 Pro)" at bounding box center [243, 193] width 69 height 5
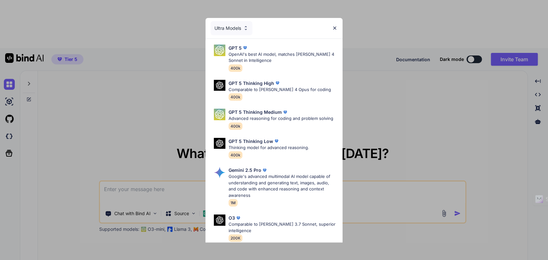
click at [407, 86] on div "Ultra Models GPT 5 OpenAI's best AI model, matches [PERSON_NAME] 4 Sonnet in In…" at bounding box center [274, 130] width 548 height 260
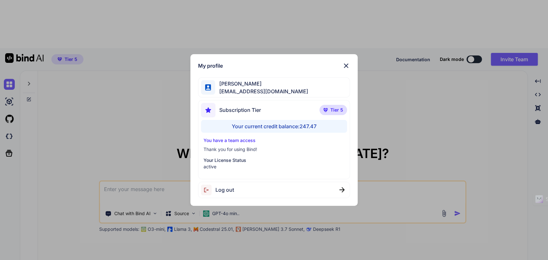
click at [436, 90] on div "My profile [PERSON_NAME] Se [EMAIL_ADDRESS][DOMAIN_NAME] Subscription Tier Tier…" at bounding box center [274, 130] width 548 height 260
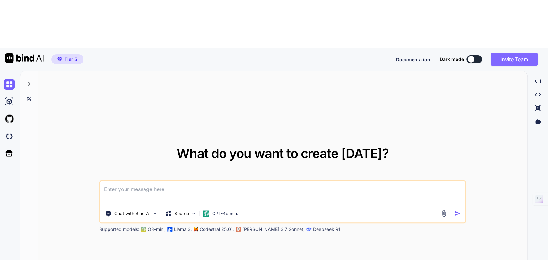
click at [505, 53] on button "Invite Team" at bounding box center [514, 59] width 47 height 13
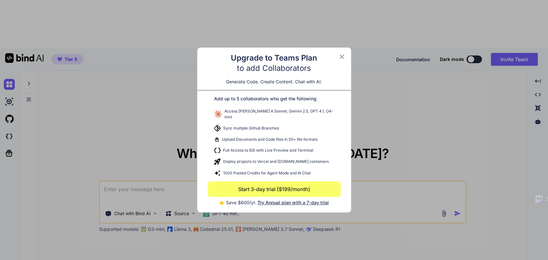
click at [342, 59] on icon at bounding box center [342, 57] width 4 height 4
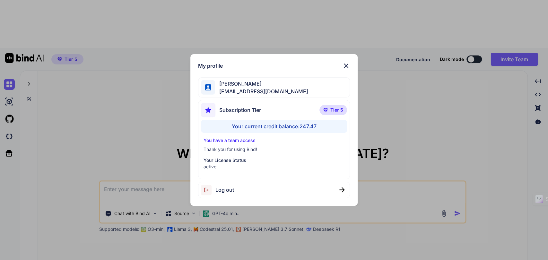
click at [11, 240] on div "My profile [PERSON_NAME] Se [EMAIL_ADDRESS][DOMAIN_NAME] Subscription Tier Tier…" at bounding box center [274, 130] width 548 height 260
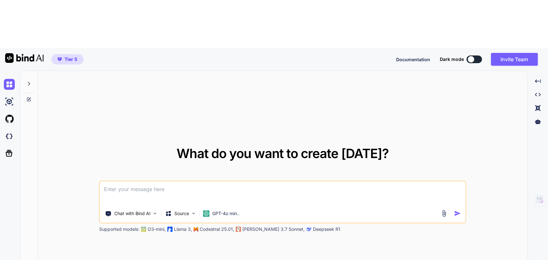
click at [28, 81] on icon at bounding box center [28, 83] width 5 height 5
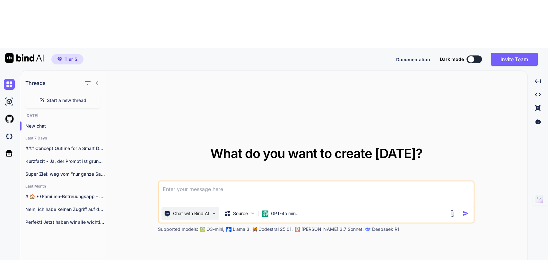
click at [201, 211] on p "Chat with Bind AI" at bounding box center [191, 214] width 36 height 6
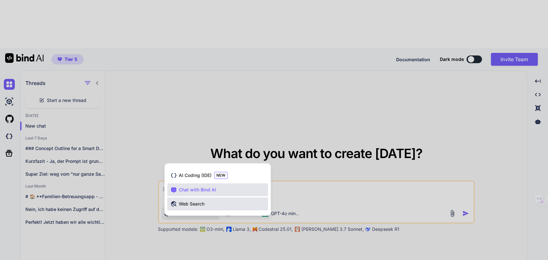
click at [196, 201] on span "Web Search" at bounding box center [192, 204] width 26 height 6
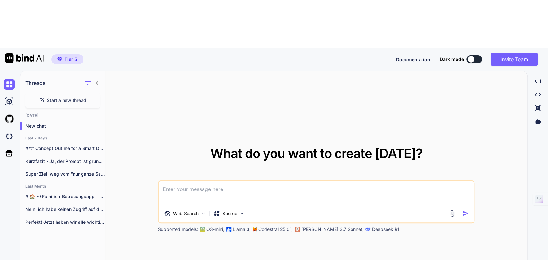
click at [204, 182] on textarea at bounding box center [316, 194] width 315 height 24
type textarea "welches sprachmodell verwendest du hier in der "web search"?"
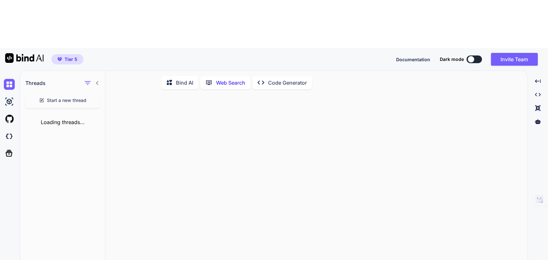
scroll to position [2, 0]
type textarea "Welches Sprachmodel verwendest du hier in der "web search"?"
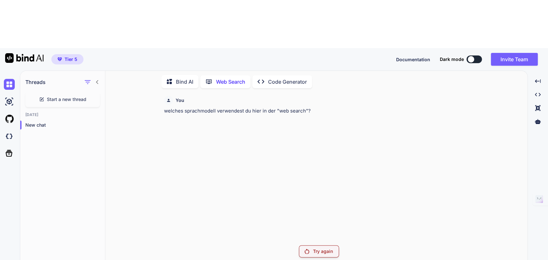
click at [320, 248] on p "Try again" at bounding box center [323, 251] width 20 height 6
click at [180, 78] on p "Bind AI" at bounding box center [184, 82] width 17 height 8
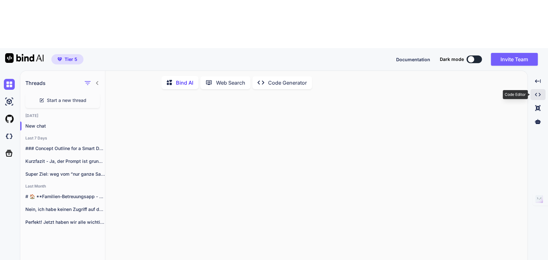
click at [538, 92] on icon "Created with Pixso." at bounding box center [538, 95] width 6 height 6
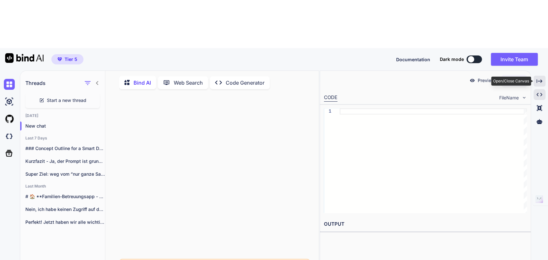
click at [538, 78] on icon "Created with Pixso." at bounding box center [539, 81] width 6 height 6
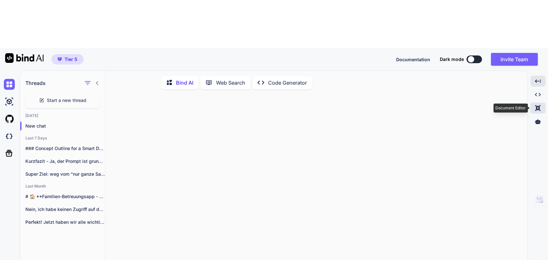
click at [535, 93] on icon at bounding box center [538, 95] width 6 height 4
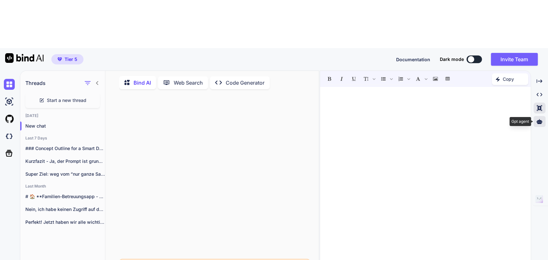
click at [540, 119] on icon at bounding box center [539, 121] width 6 height 5
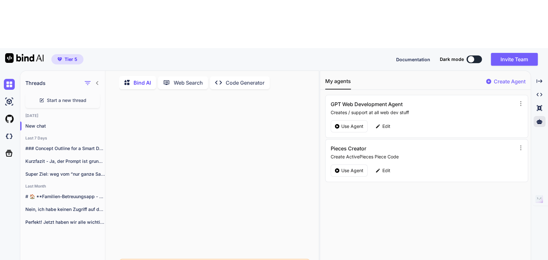
click at [22, 53] on img at bounding box center [24, 58] width 39 height 10
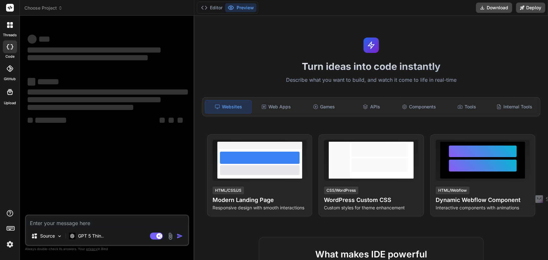
click at [49, 9] on span "Choose Project" at bounding box center [43, 8] width 38 height 6
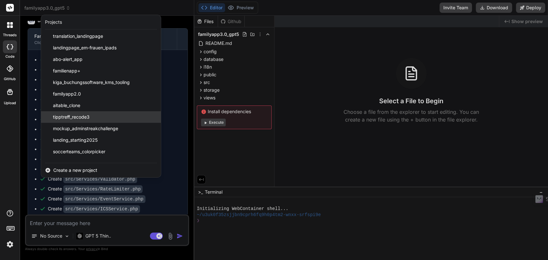
scroll to position [103, 0]
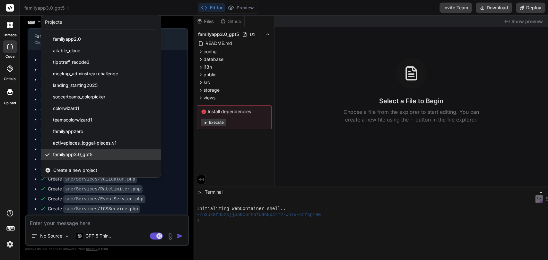
click at [85, 155] on span "familyapp3.0_gpt5" at bounding box center [72, 155] width 39 height 6
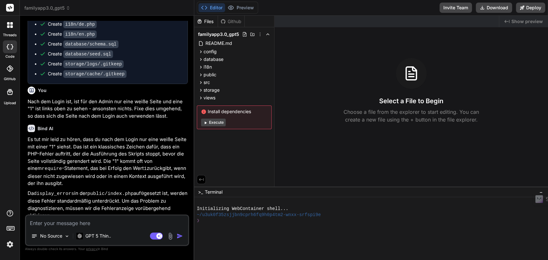
scroll to position [3292, 0]
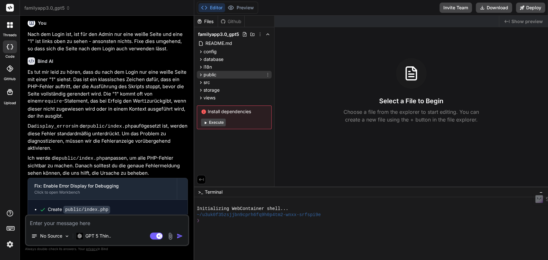
click at [199, 75] on icon at bounding box center [200, 74] width 5 height 5
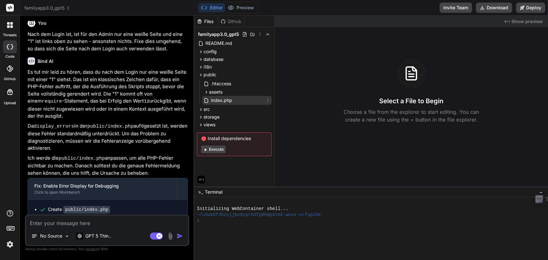
click at [226, 98] on span "index.php" at bounding box center [221, 101] width 22 height 8
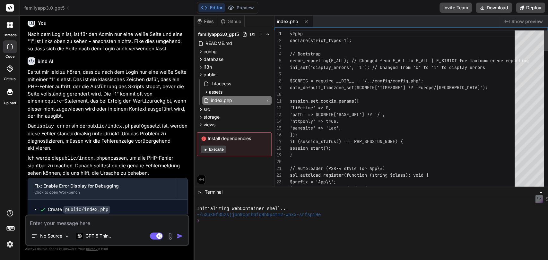
type textarea "x"
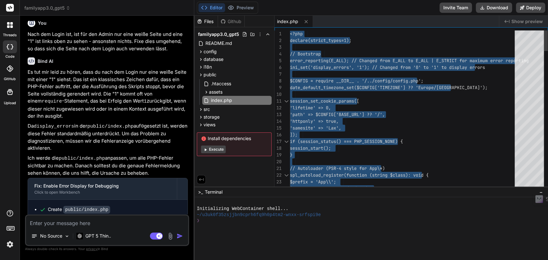
type textarea "session_set_cookie_params([ 'lifetime' => 0, 'path' => $CONFIG['BASE_URL'] ?? '…"
